Goal: Task Accomplishment & Management: Use online tool/utility

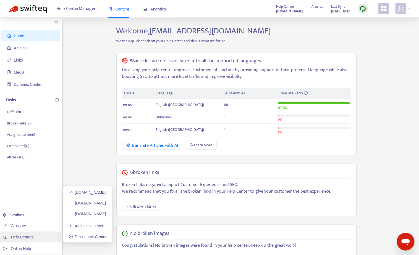
click at [35, 237] on div "Help Centers" at bounding box center [29, 237] width 63 height 11
click at [105, 213] on link "amway-jpn.zendesk.com" at bounding box center [87, 214] width 37 height 4
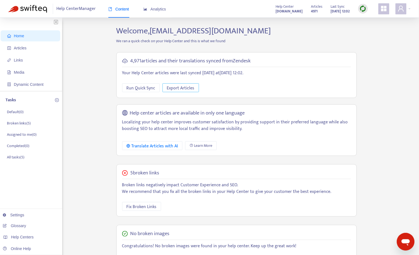
click at [187, 86] on span "Export Articles" at bounding box center [181, 88] width 28 height 7
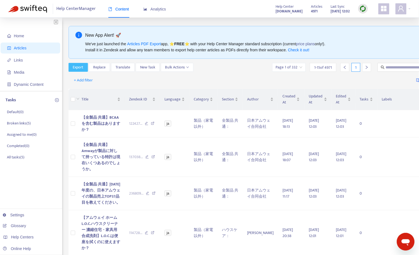
click at [81, 67] on span "Export" at bounding box center [78, 67] width 10 height 6
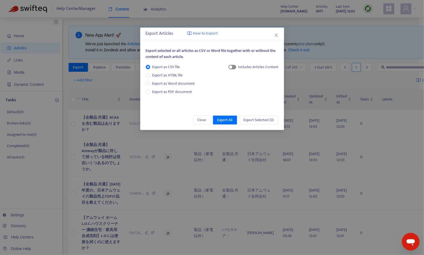
click at [234, 67] on span "button" at bounding box center [232, 67] width 8 height 4
click at [259, 98] on div "Includes Articles Content Plain Text Content HTML Content" at bounding box center [253, 82] width 50 height 37
click at [229, 118] on span "Export All" at bounding box center [224, 120] width 15 height 6
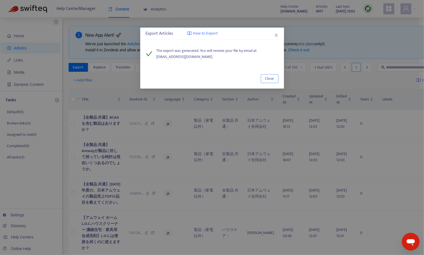
click at [268, 79] on span "Close" at bounding box center [269, 79] width 9 height 6
